Goal: Task Accomplishment & Management: Complete application form

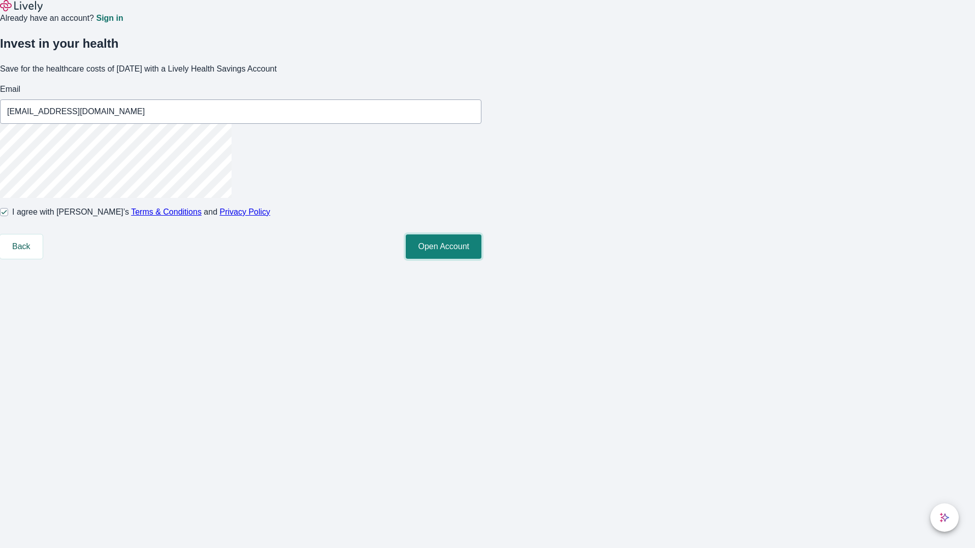
click at [481, 259] on button "Open Account" at bounding box center [444, 247] width 76 height 24
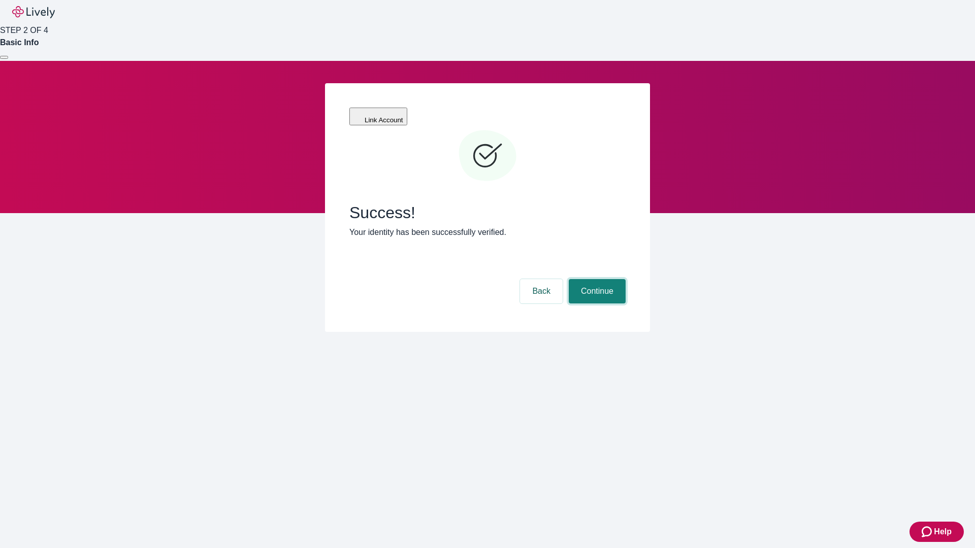
click at [596, 279] on button "Continue" at bounding box center [597, 291] width 57 height 24
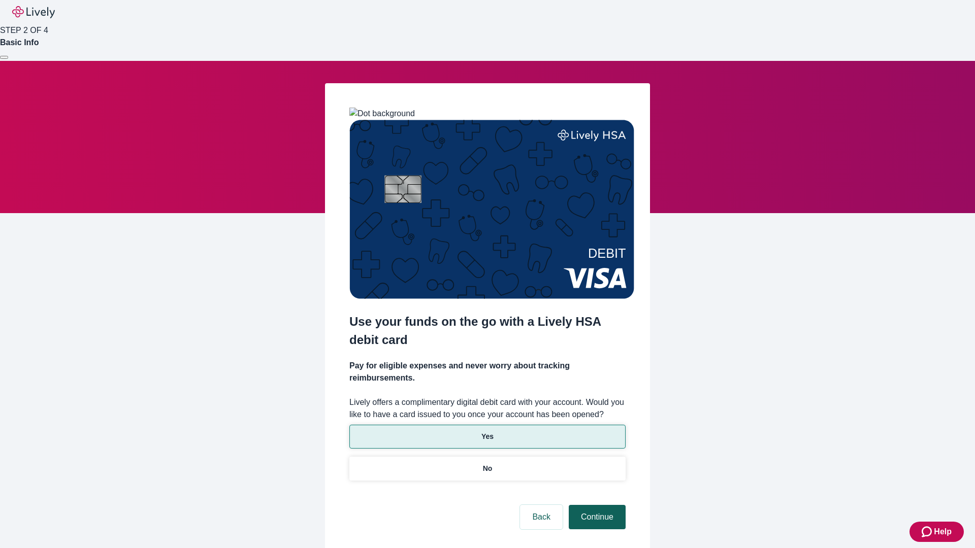
click at [487, 432] on p "Yes" at bounding box center [487, 437] width 12 height 11
click at [596, 505] on button "Continue" at bounding box center [597, 517] width 57 height 24
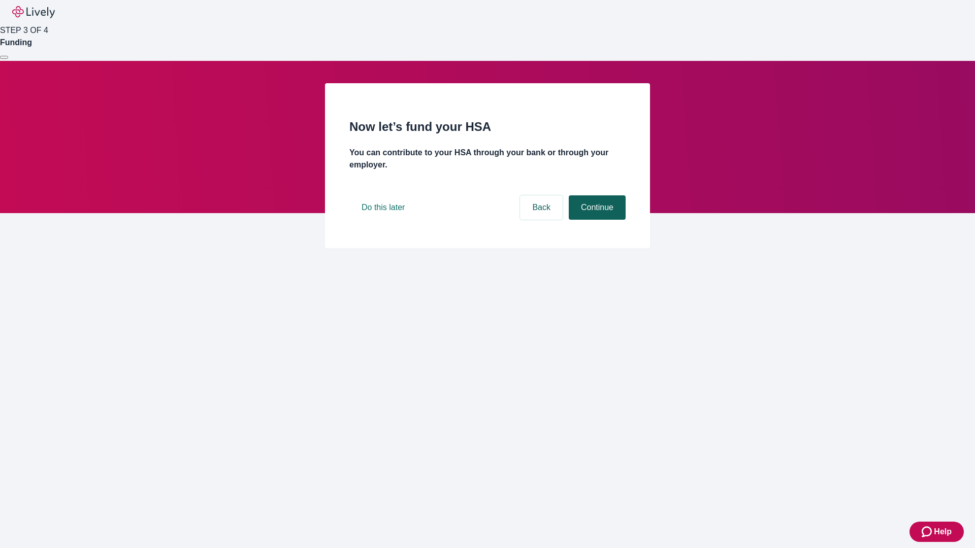
click at [596, 220] on button "Continue" at bounding box center [597, 207] width 57 height 24
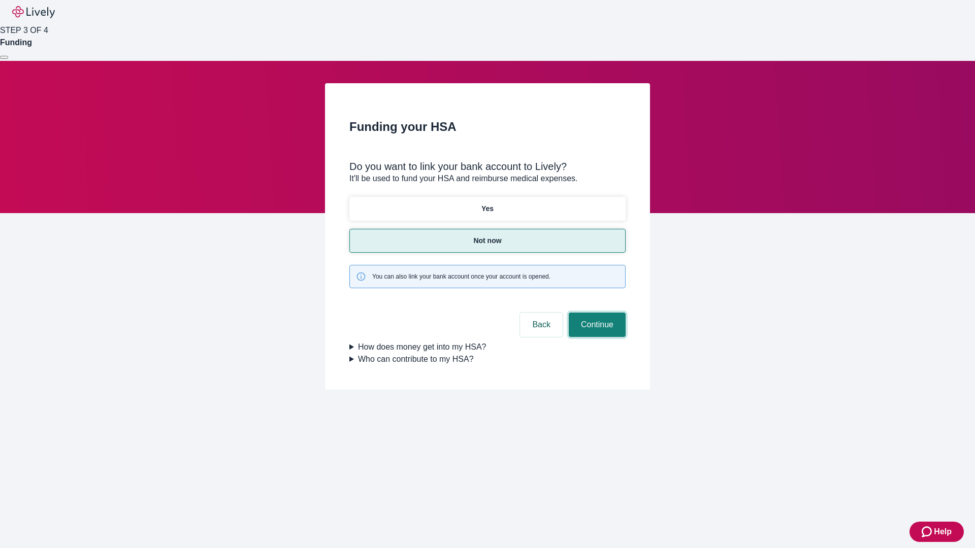
click at [596, 313] on button "Continue" at bounding box center [597, 325] width 57 height 24
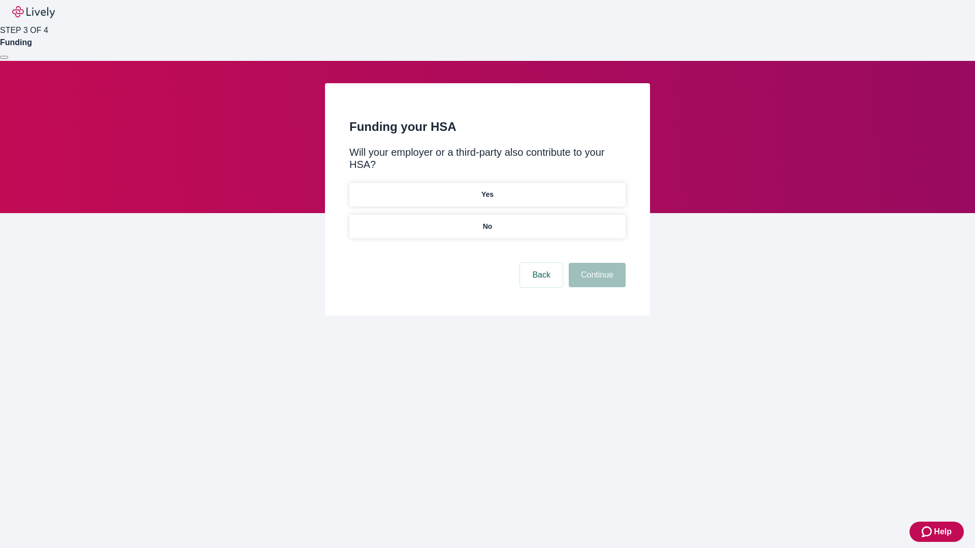
click at [487, 221] on p "No" at bounding box center [488, 226] width 10 height 11
click at [596, 263] on button "Continue" at bounding box center [597, 275] width 57 height 24
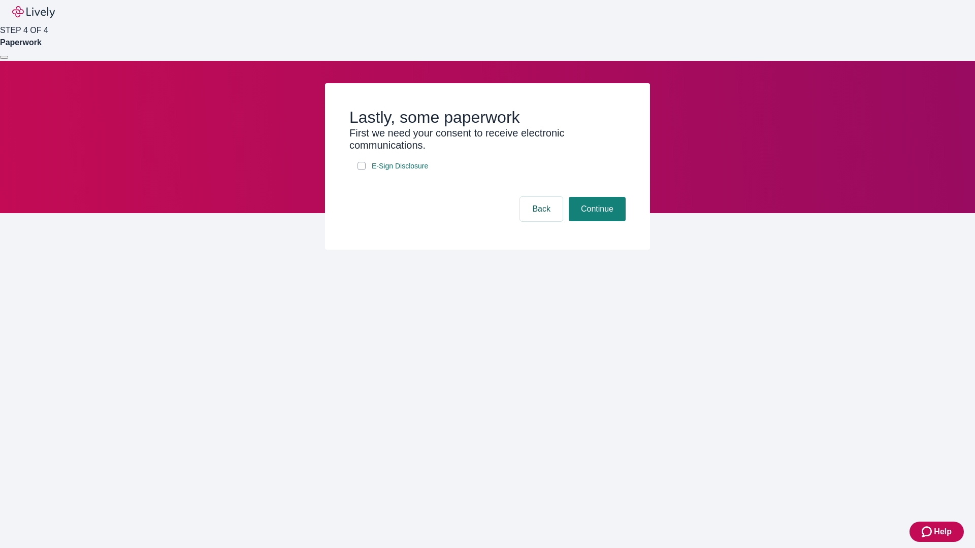
click at [361, 170] on input "E-Sign Disclosure" at bounding box center [361, 166] width 8 height 8
checkbox input "true"
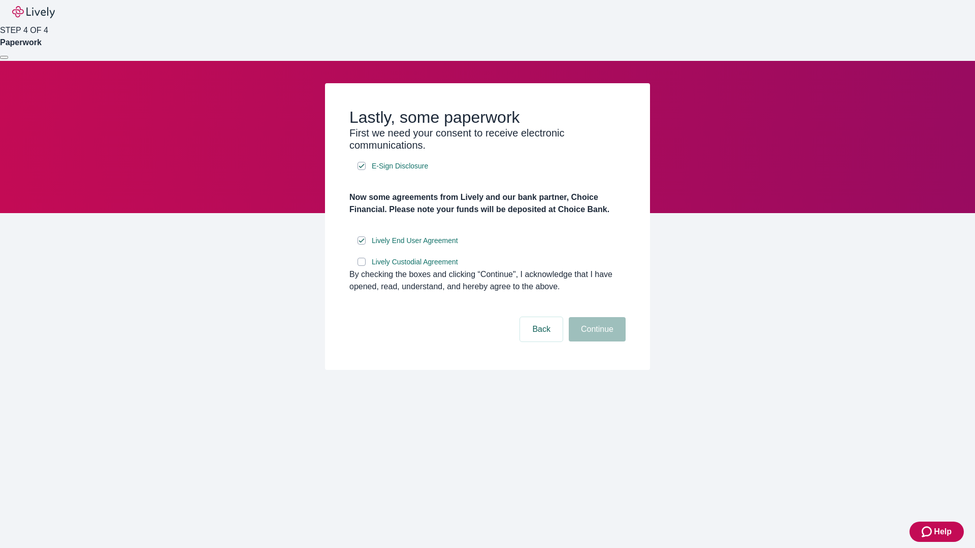
click at [361, 266] on input "Lively Custodial Agreement" at bounding box center [361, 262] width 8 height 8
checkbox input "true"
click at [596, 342] on button "Continue" at bounding box center [597, 329] width 57 height 24
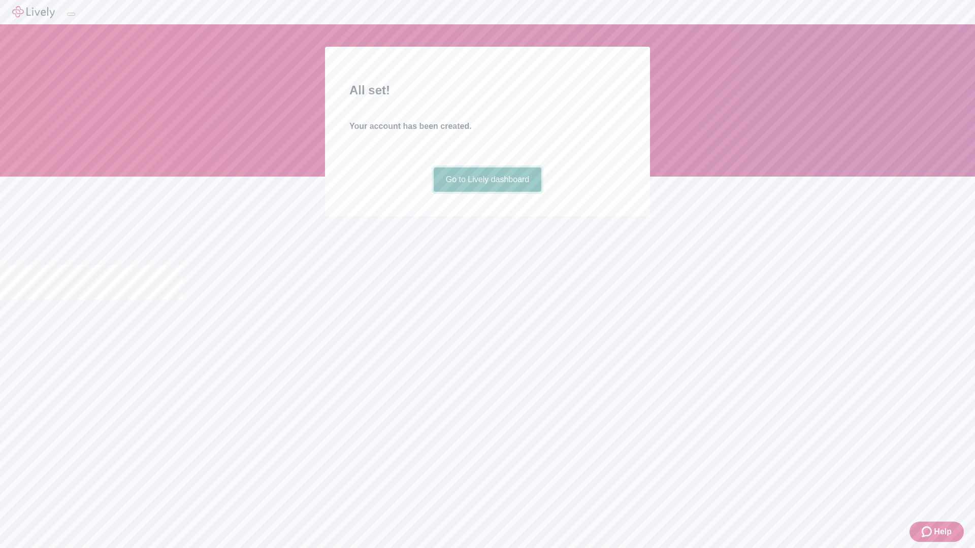
click at [487, 192] on link "Go to Lively dashboard" at bounding box center [488, 180] width 108 height 24
